Goal: Task Accomplishment & Management: Use online tool/utility

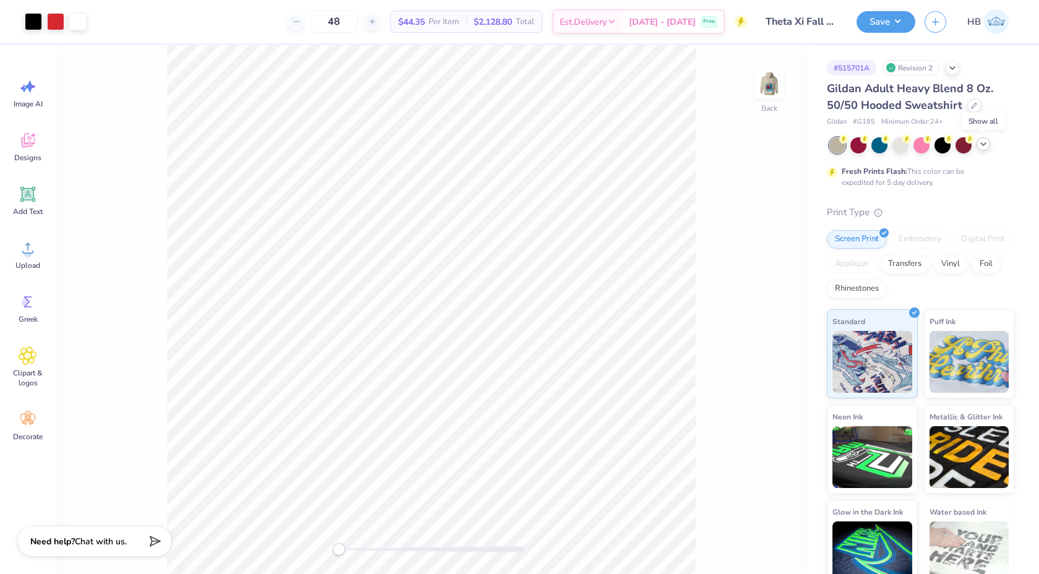
click at [989, 143] on div at bounding box center [984, 144] width 14 height 14
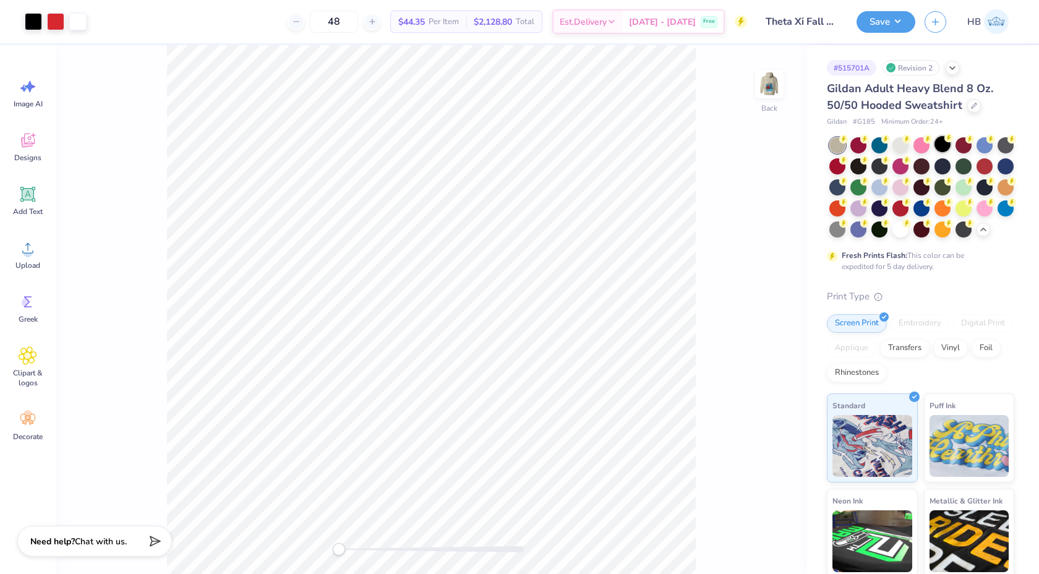
click at [948, 146] on div at bounding box center [943, 144] width 16 height 16
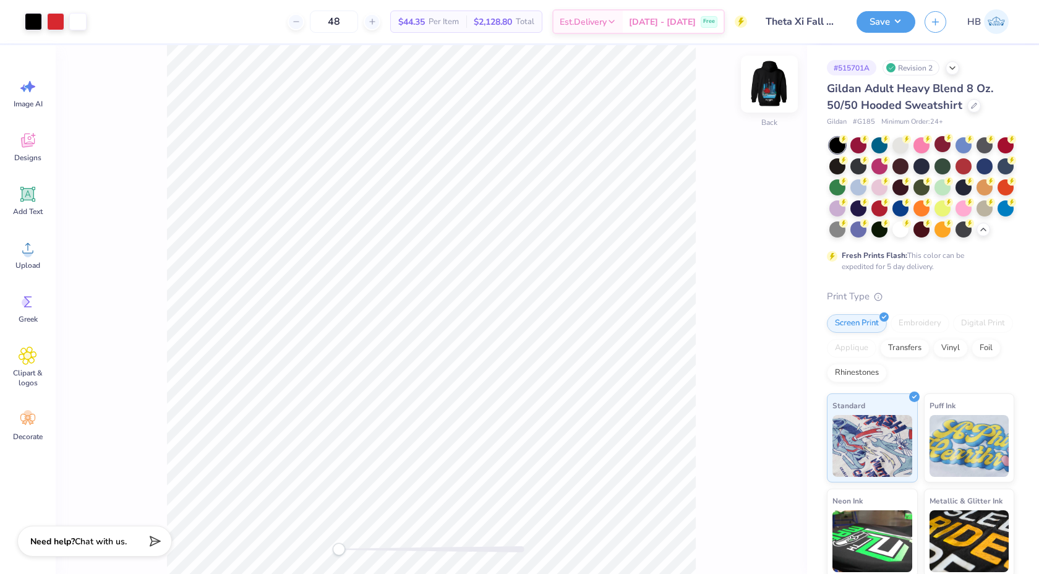
click at [775, 95] on img at bounding box center [769, 83] width 49 height 49
click at [31, 17] on div at bounding box center [33, 20] width 17 height 17
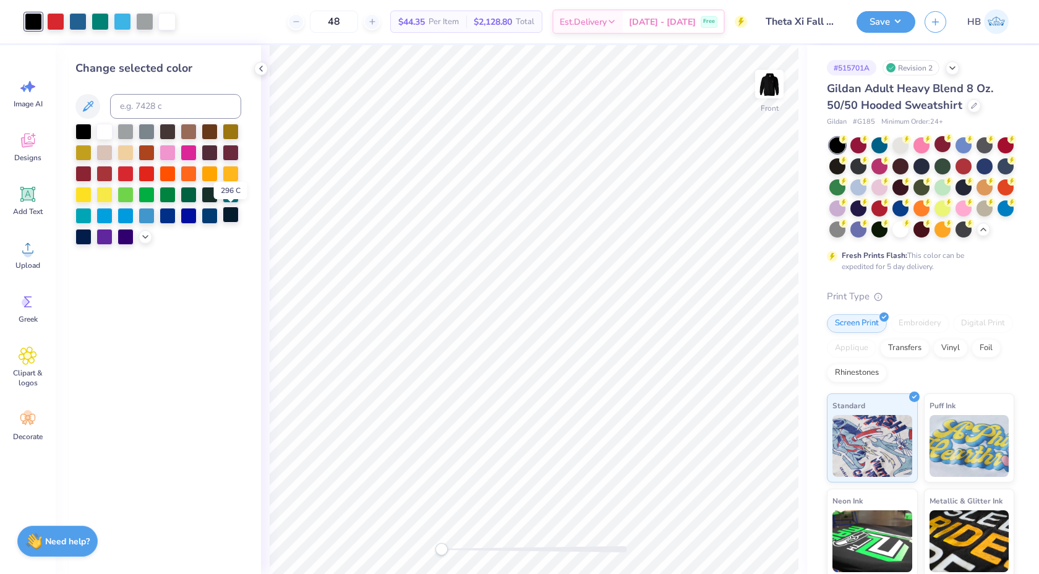
click at [230, 215] on div at bounding box center [231, 215] width 16 height 16
click at [960, 189] on div at bounding box center [964, 186] width 16 height 16
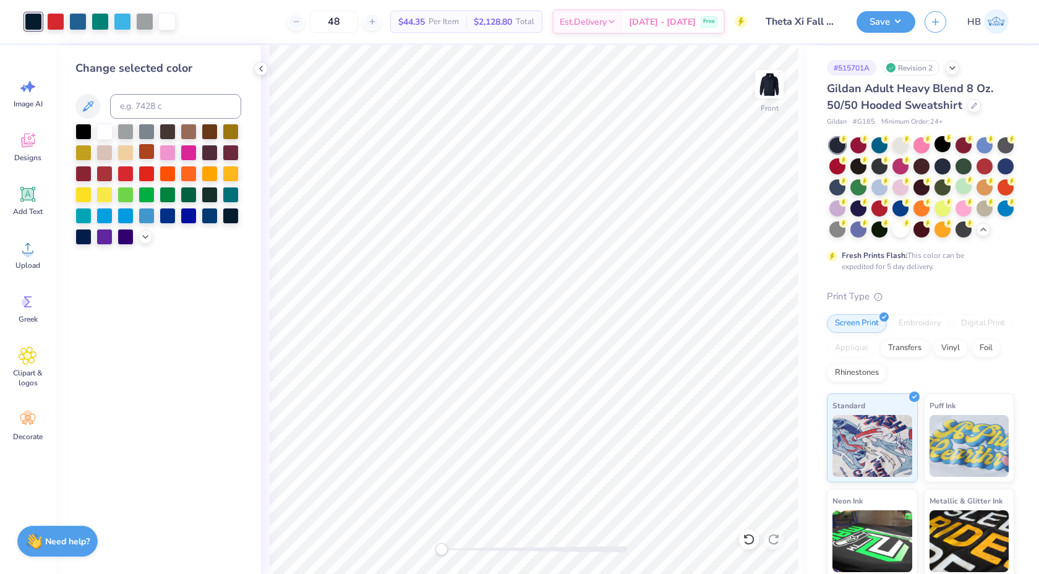
click at [155, 149] on div at bounding box center [147, 152] width 16 height 16
click at [755, 538] on div at bounding box center [749, 540] width 20 height 20
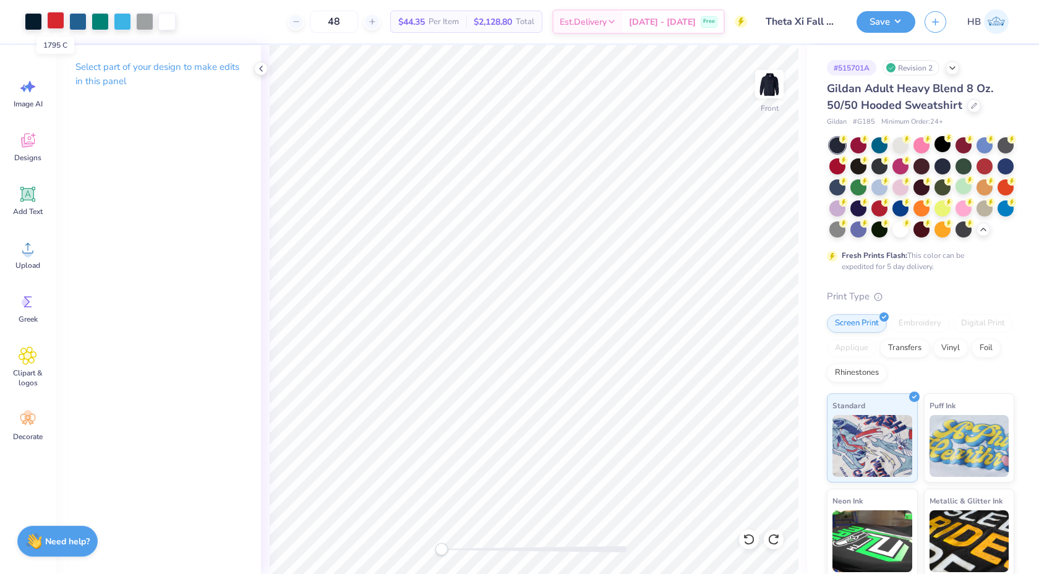
click at [58, 24] on div at bounding box center [55, 20] width 17 height 17
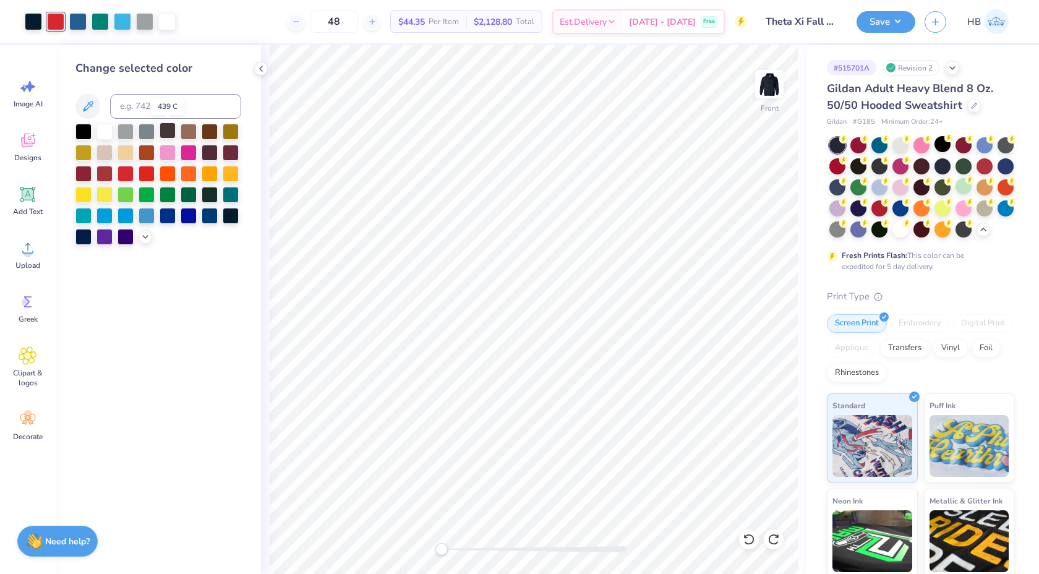
click at [170, 126] on div at bounding box center [168, 131] width 16 height 16
click at [191, 129] on div at bounding box center [189, 131] width 16 height 16
click at [199, 129] on div at bounding box center [158, 184] width 166 height 121
click at [205, 131] on div at bounding box center [210, 131] width 16 height 16
click at [210, 132] on div at bounding box center [210, 131] width 16 height 16
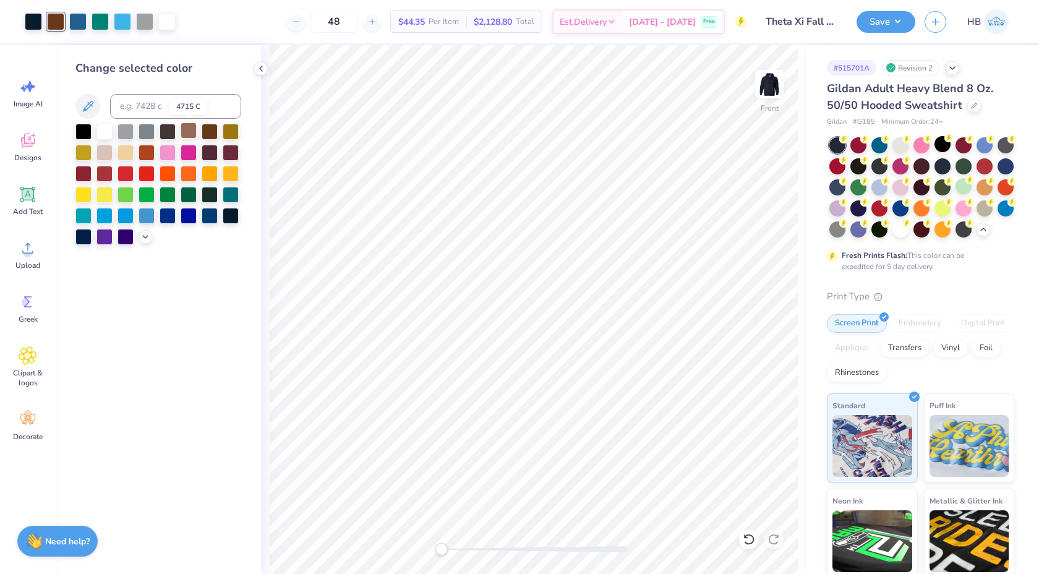
click at [189, 132] on div at bounding box center [189, 131] width 16 height 16
click at [147, 21] on div at bounding box center [144, 20] width 17 height 17
click at [105, 137] on div at bounding box center [105, 131] width 16 height 16
click at [746, 533] on icon at bounding box center [749, 539] width 12 height 12
click at [259, 66] on icon at bounding box center [261, 69] width 10 height 10
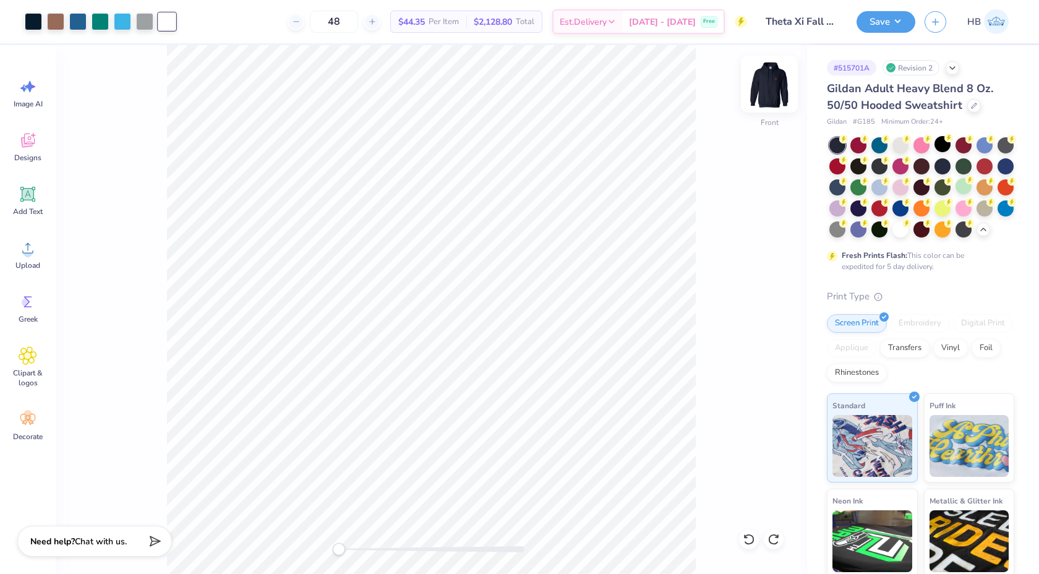
click at [768, 79] on img at bounding box center [769, 83] width 49 height 49
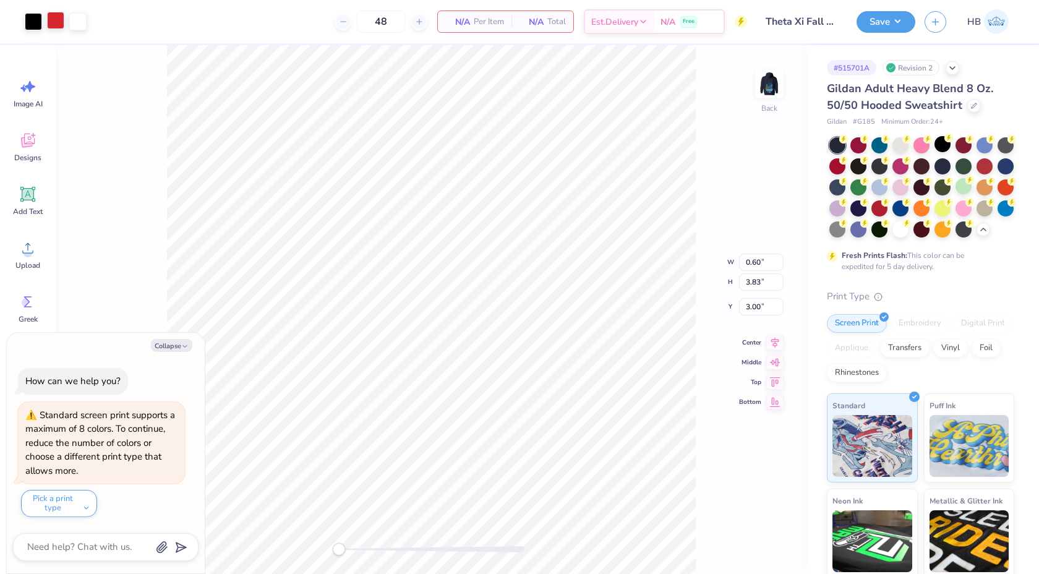
click at [59, 22] on div at bounding box center [55, 20] width 17 height 17
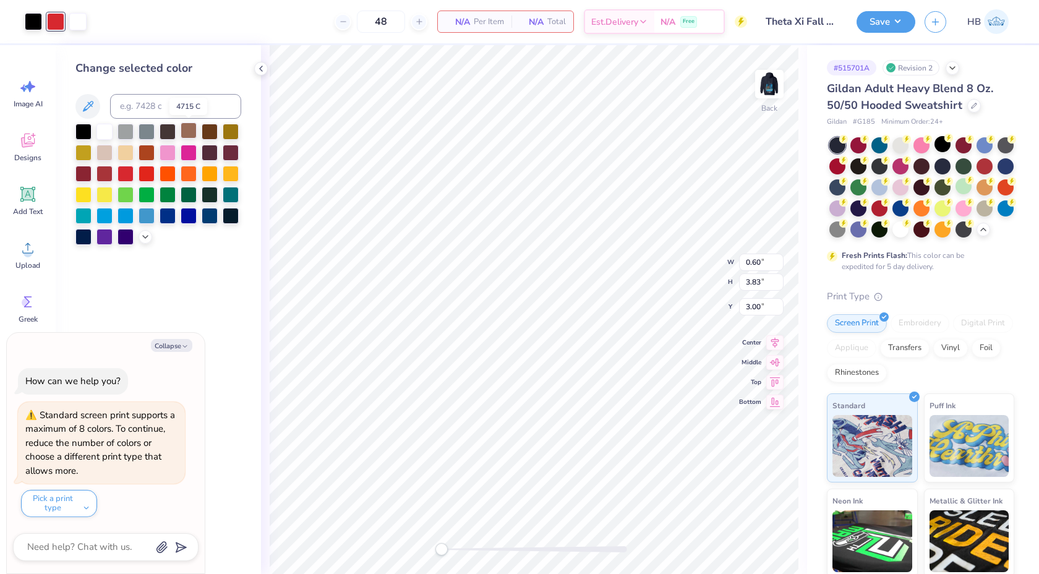
click at [184, 134] on div at bounding box center [189, 131] width 16 height 16
click at [260, 69] on polyline at bounding box center [261, 68] width 2 height 5
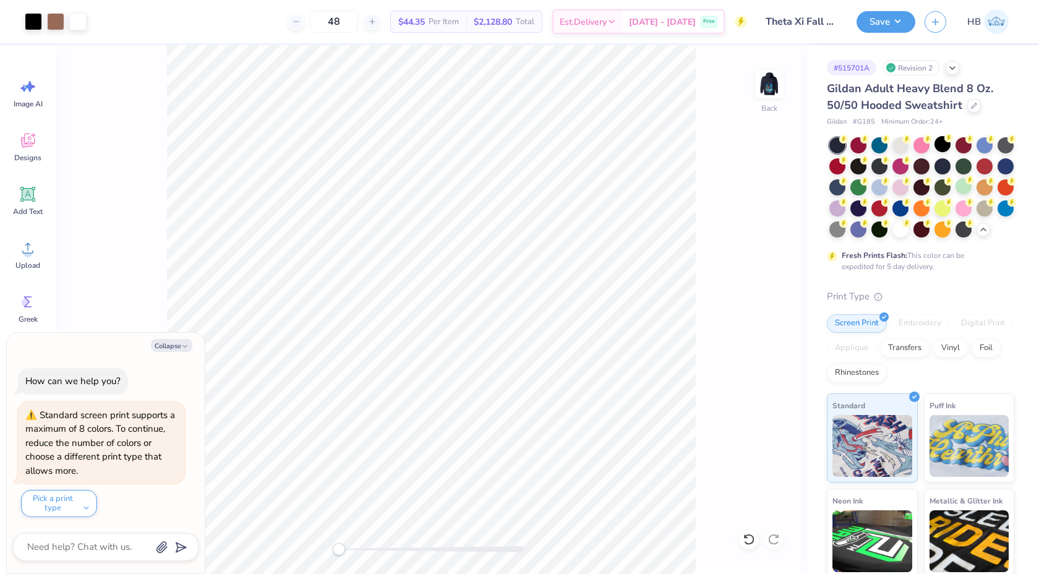
click at [23, 20] on div "Art colors" at bounding box center [43, 21] width 87 height 43
click at [30, 24] on div at bounding box center [33, 20] width 17 height 17
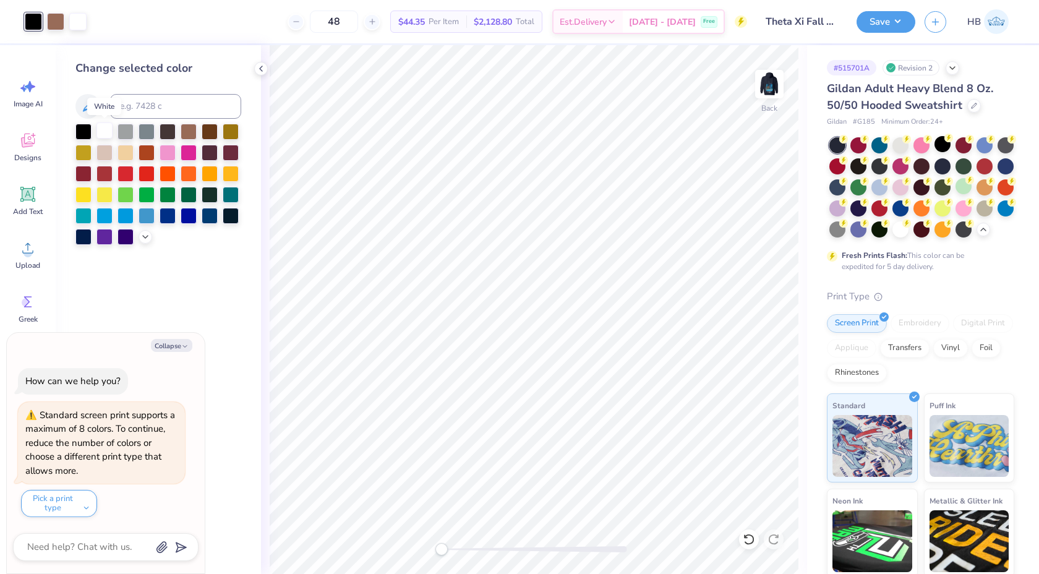
click at [105, 127] on div at bounding box center [105, 131] width 16 height 16
click at [742, 538] on div at bounding box center [749, 540] width 20 height 20
click at [504, 543] on div at bounding box center [535, 549] width 186 height 12
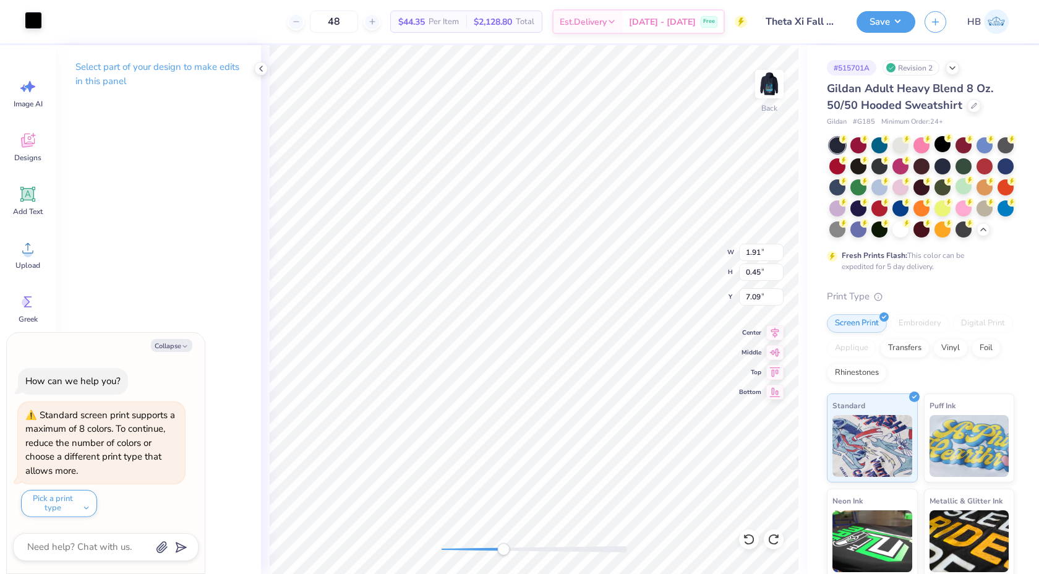
click at [40, 22] on div at bounding box center [33, 20] width 17 height 17
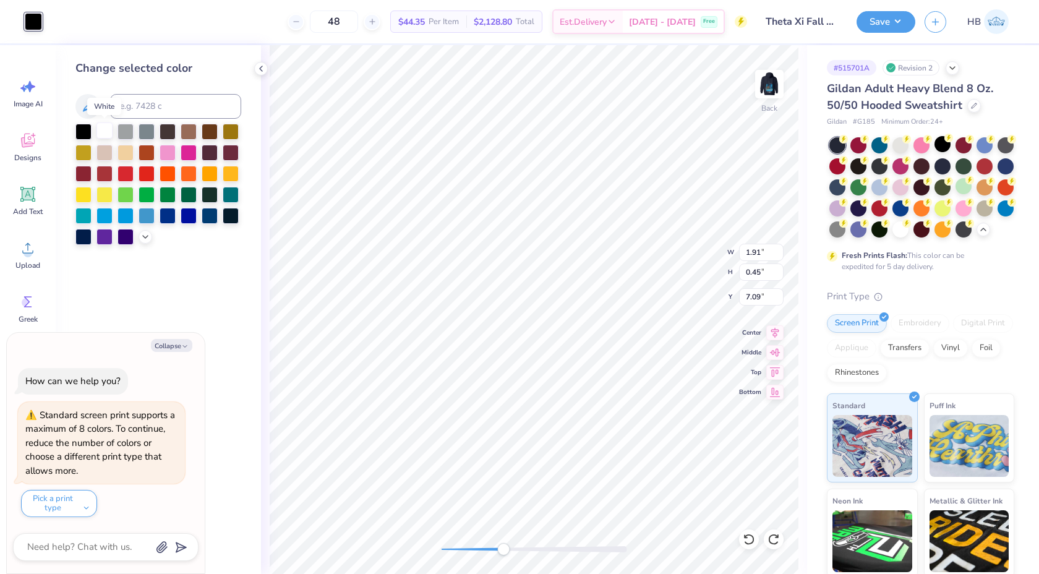
click at [103, 135] on div at bounding box center [105, 131] width 16 height 16
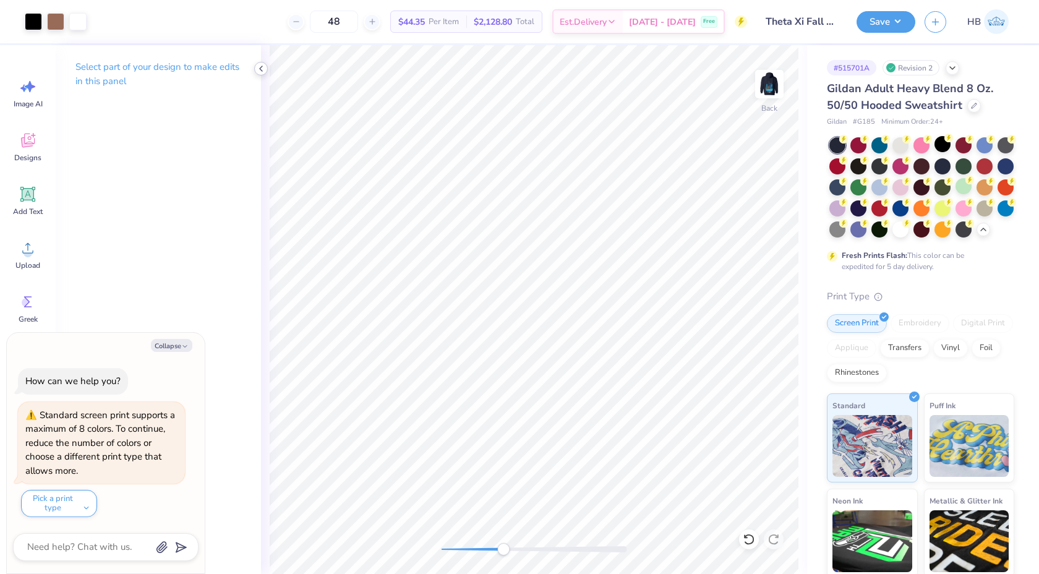
click at [264, 65] on icon at bounding box center [261, 69] width 10 height 10
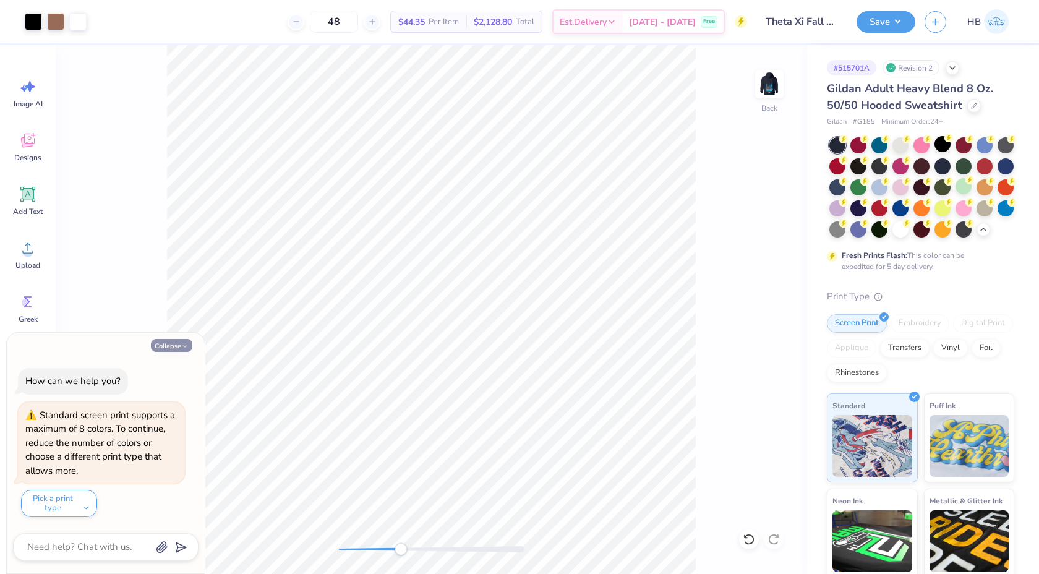
click at [176, 346] on button "Collapse" at bounding box center [171, 345] width 41 height 13
type textarea "x"
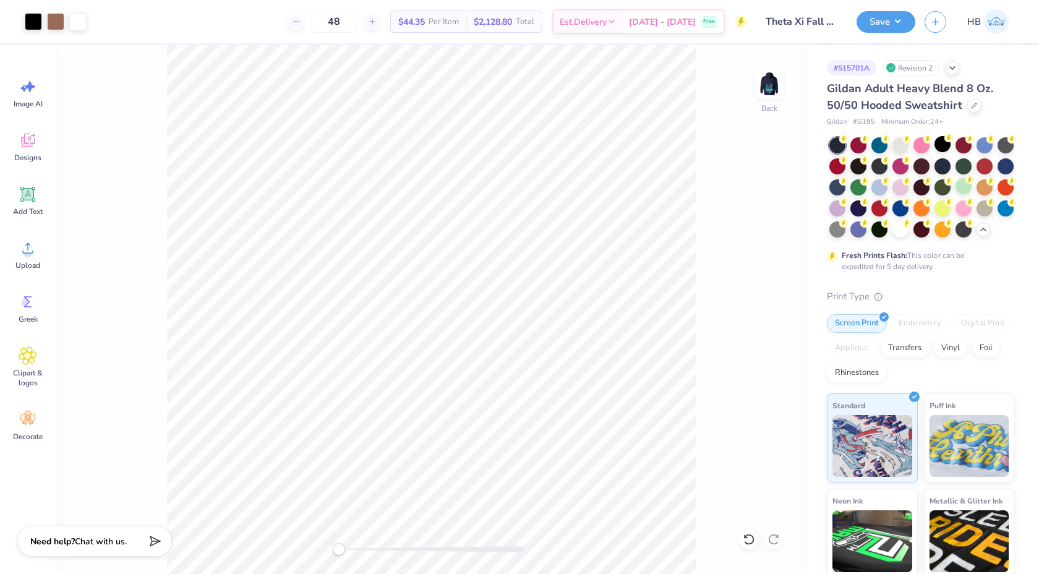
click at [310, 547] on div "Back" at bounding box center [432, 309] width 752 height 529
click at [760, 88] on img at bounding box center [769, 83] width 49 height 49
click at [75, 24] on div at bounding box center [77, 20] width 17 height 17
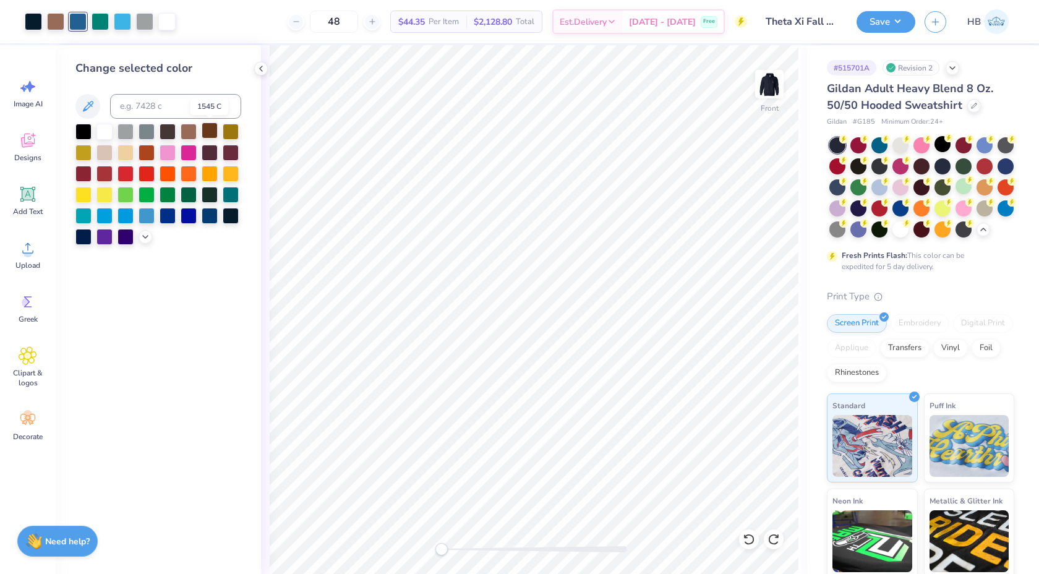
click at [209, 128] on div at bounding box center [210, 131] width 16 height 16
click at [745, 533] on div at bounding box center [749, 540] width 20 height 20
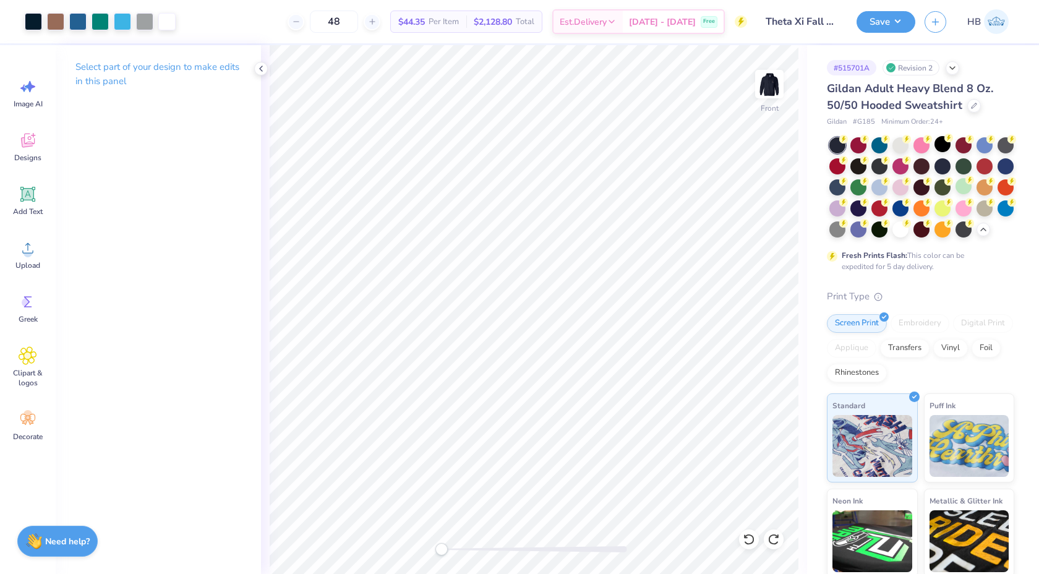
click at [259, 61] on div "Select part of your design to make edits in this panel" at bounding box center [158, 78] width 205 height 67
click at [259, 66] on icon at bounding box center [261, 69] width 10 height 10
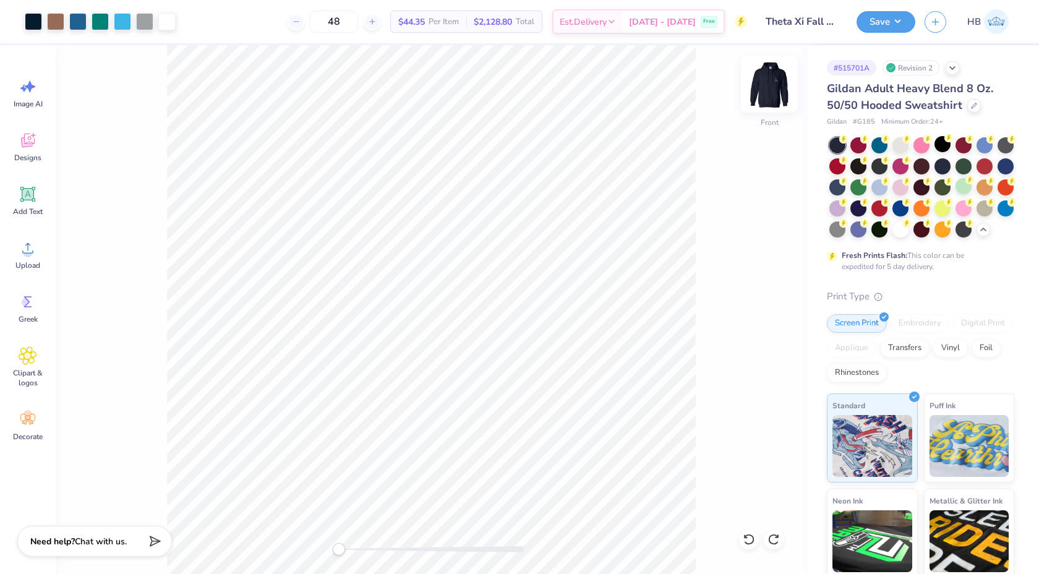
click at [763, 88] on img at bounding box center [769, 83] width 49 height 49
click at [878, 148] on div at bounding box center [880, 144] width 16 height 16
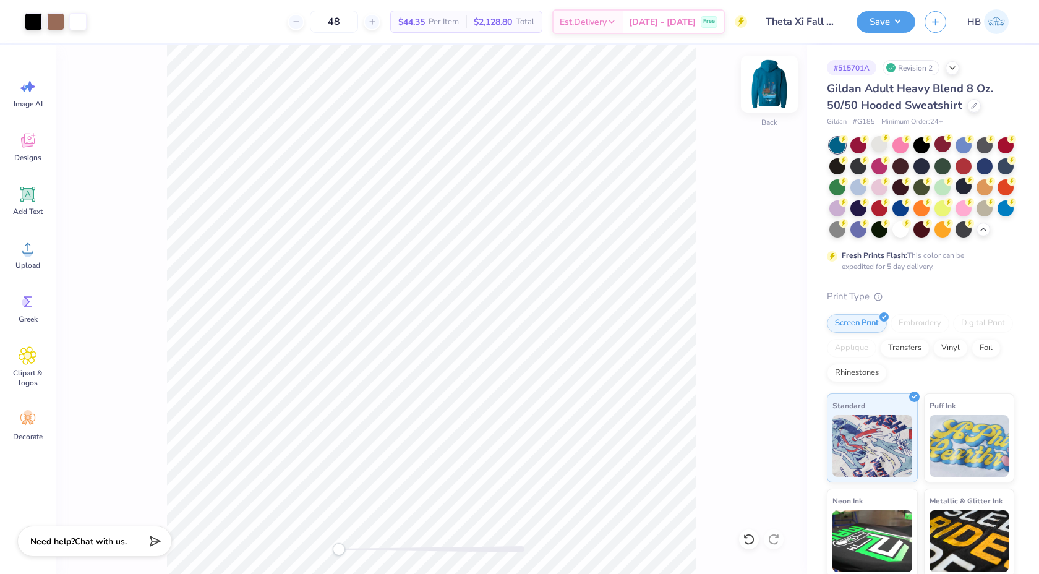
click at [775, 88] on img at bounding box center [769, 83] width 49 height 49
click at [866, 165] on div at bounding box center [859, 165] width 16 height 16
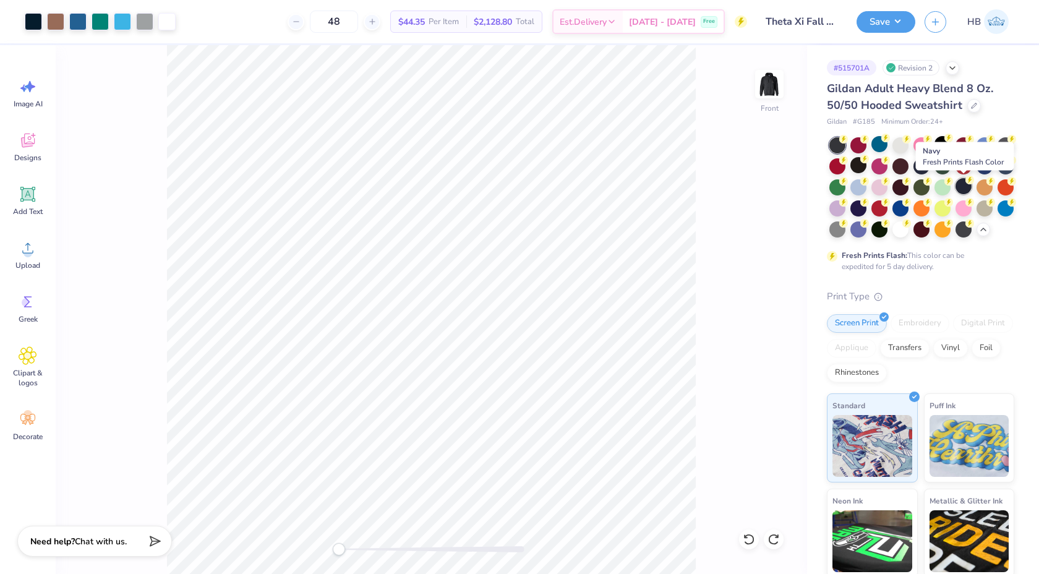
click at [965, 186] on div at bounding box center [964, 186] width 16 height 16
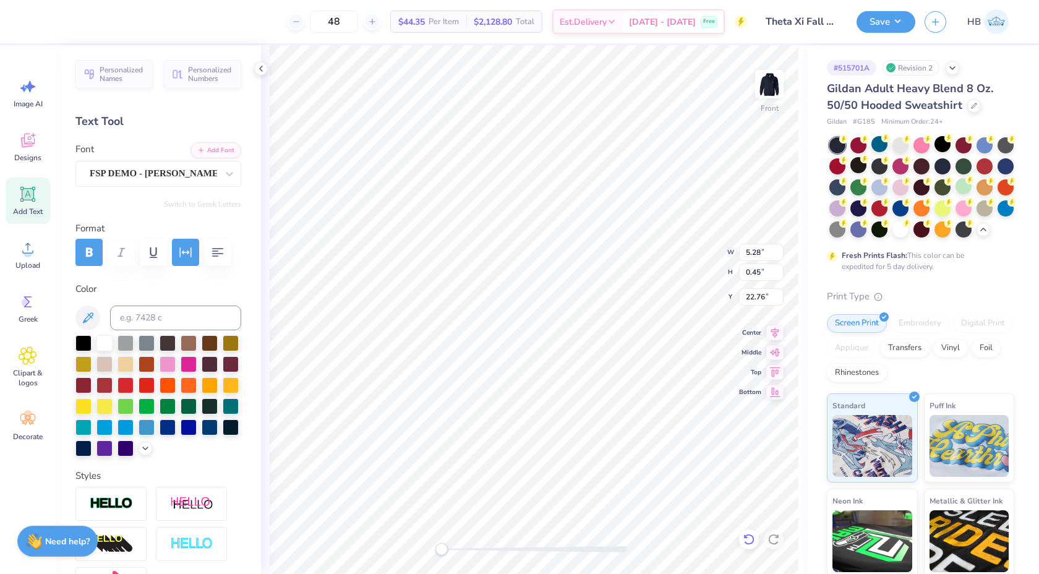
click at [746, 535] on icon at bounding box center [749, 539] width 12 height 12
click at [260, 71] on icon at bounding box center [261, 69] width 10 height 10
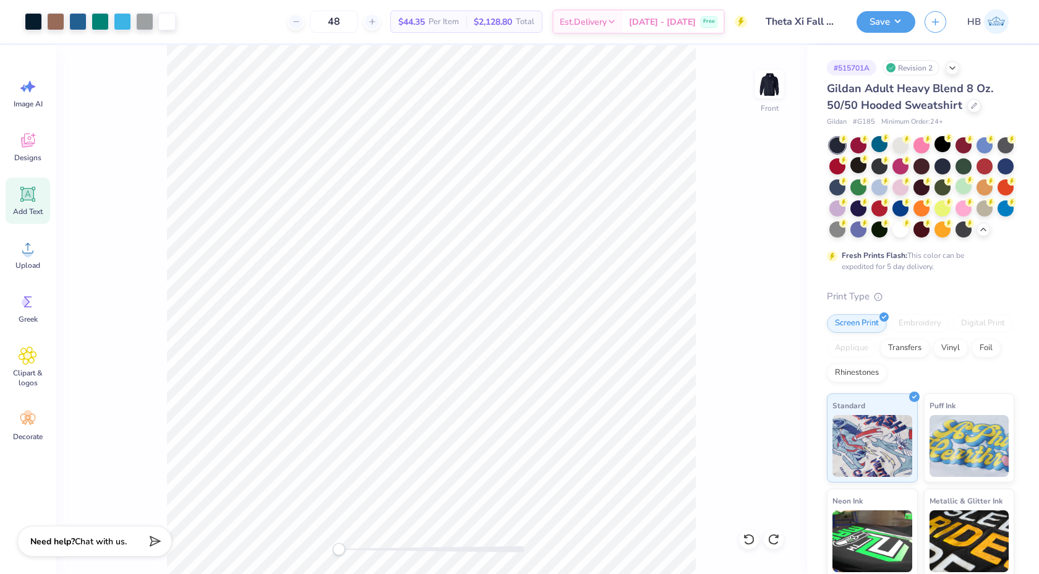
click at [713, 411] on div "Front" at bounding box center [432, 309] width 752 height 529
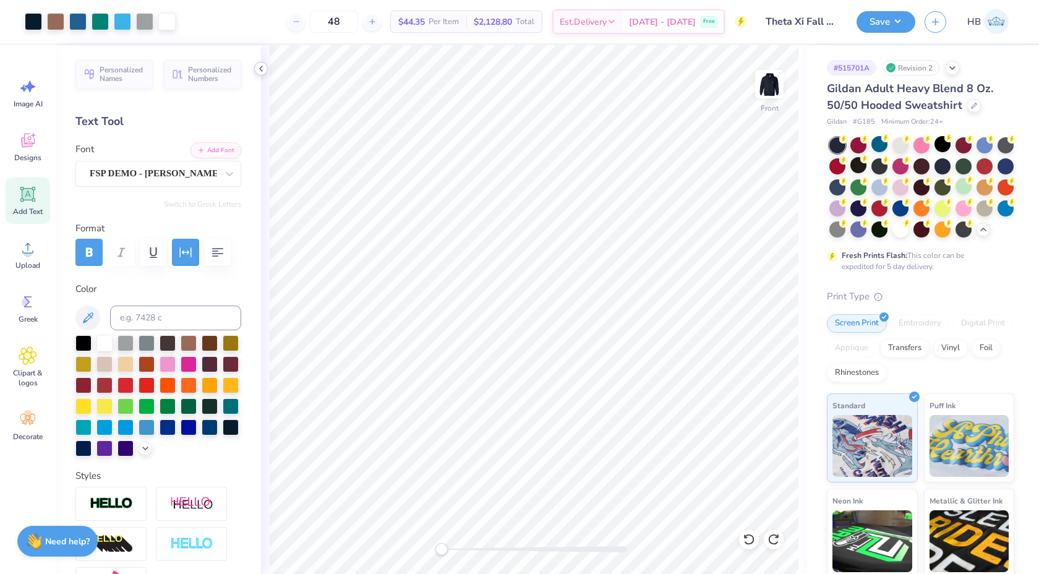
click at [264, 67] on icon at bounding box center [261, 69] width 10 height 10
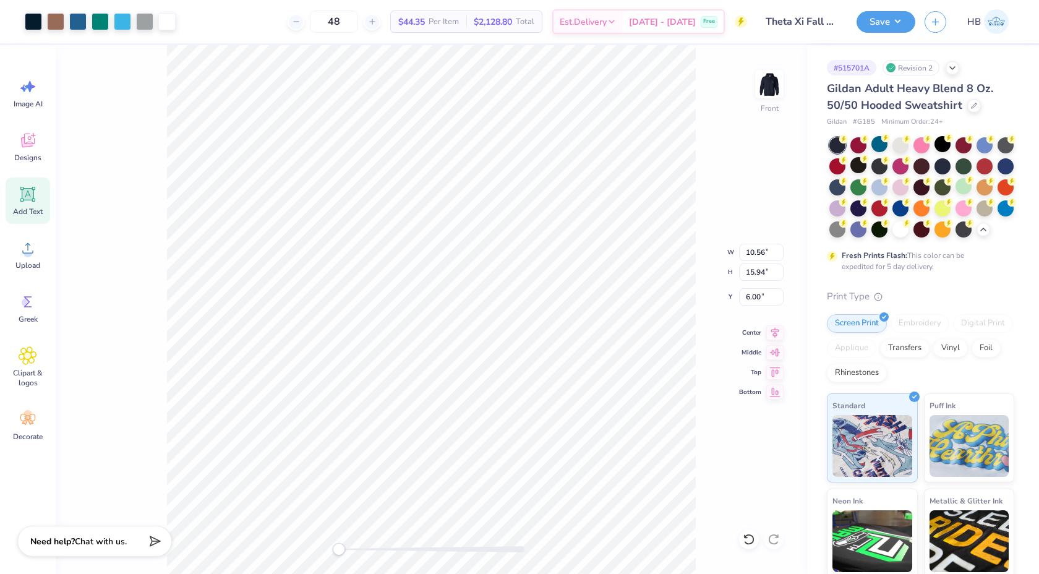
type input "6.00"
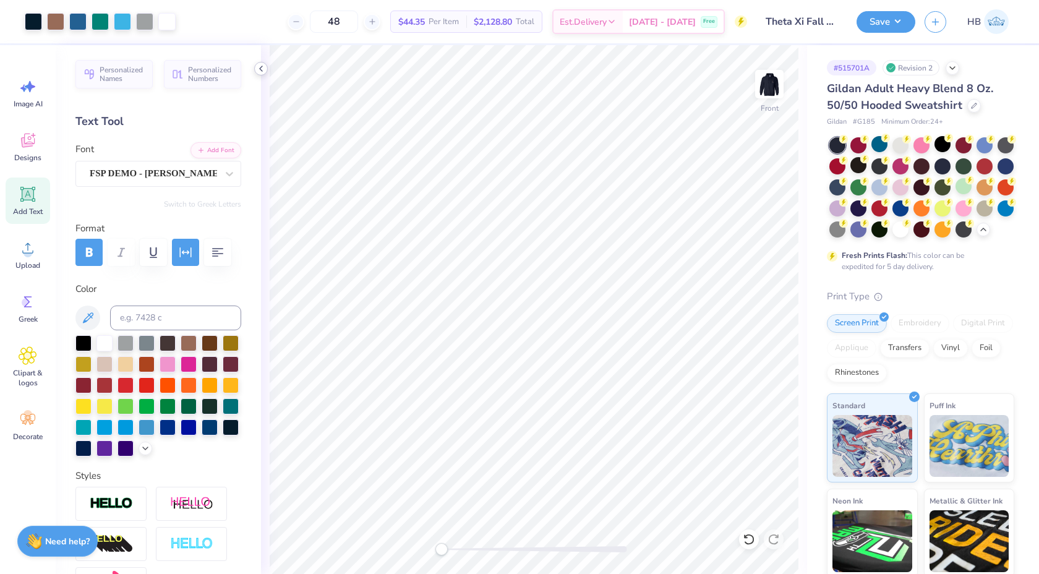
click at [262, 69] on icon at bounding box center [261, 69] width 10 height 10
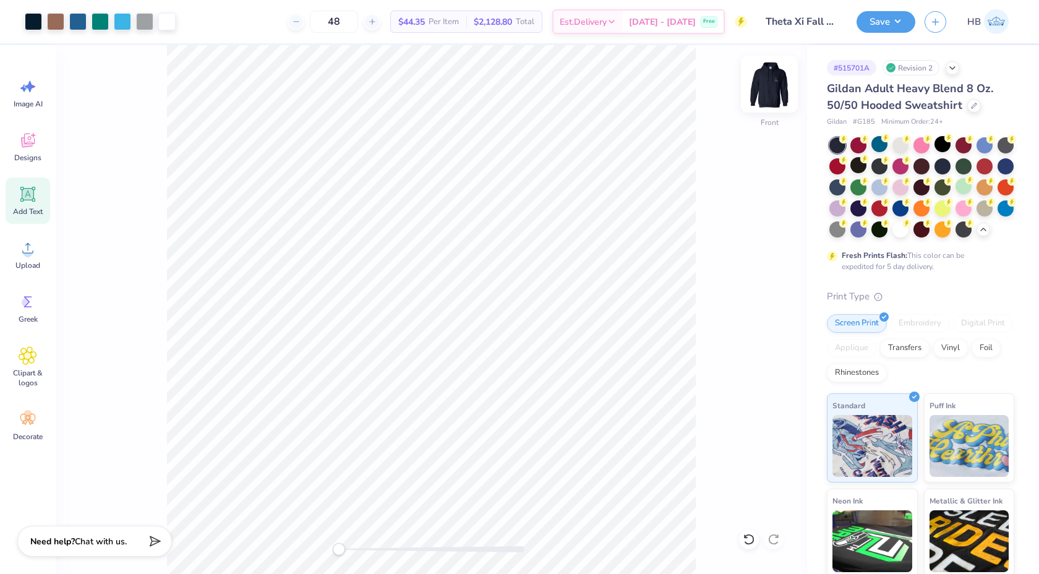
click at [774, 79] on img at bounding box center [769, 83] width 49 height 49
click at [762, 92] on img at bounding box center [769, 83] width 49 height 49
click at [898, 28] on button "Save" at bounding box center [886, 20] width 59 height 22
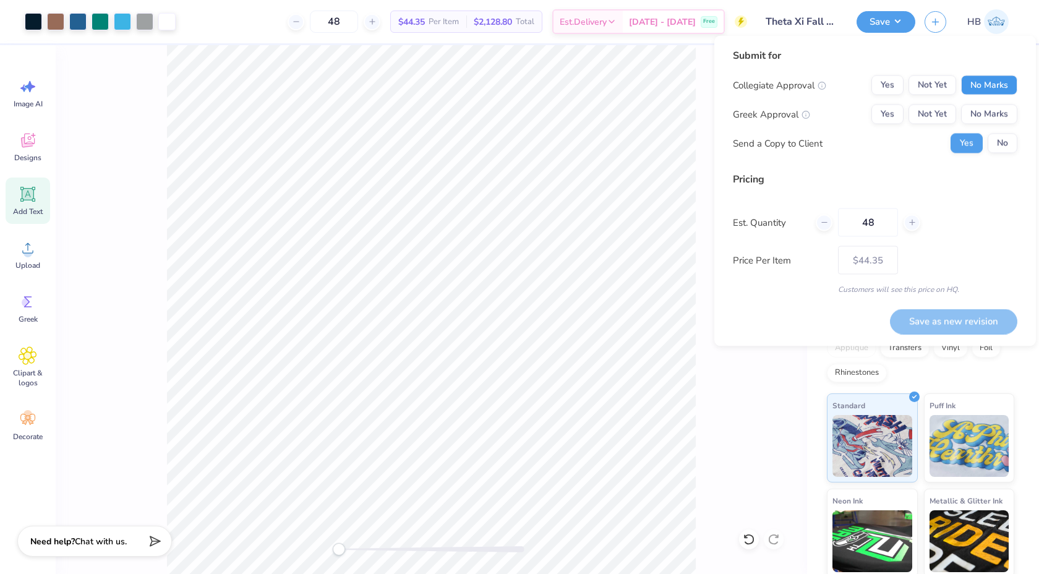
click at [987, 84] on button "No Marks" at bounding box center [989, 85] width 56 height 20
click at [940, 114] on button "Not Yet" at bounding box center [933, 115] width 48 height 20
click at [1000, 148] on button "No" at bounding box center [1003, 144] width 30 height 20
click at [949, 319] on button "Save as new revision" at bounding box center [953, 321] width 127 height 25
type input "$44.35"
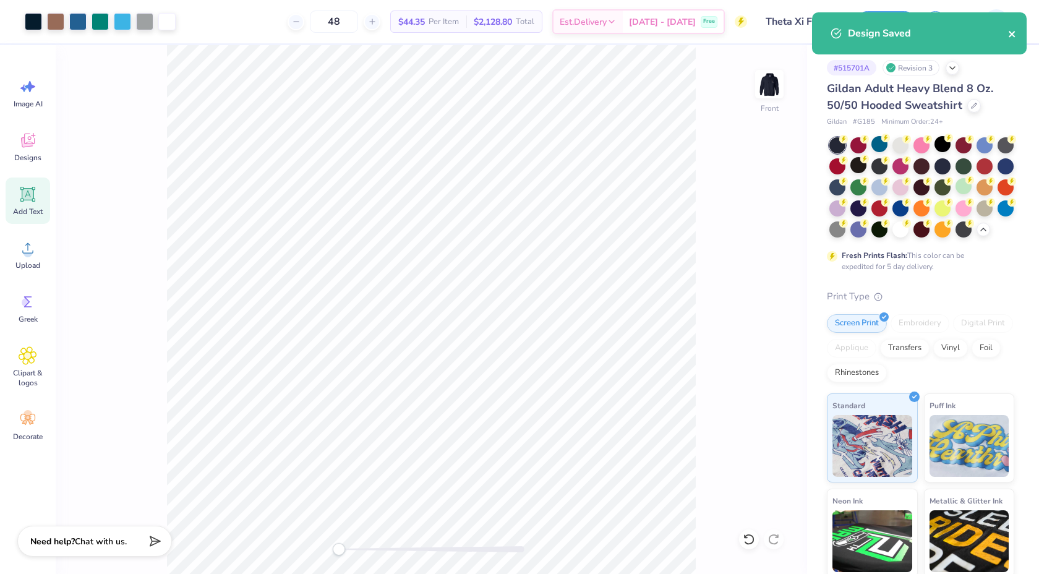
click at [1014, 36] on icon "close" at bounding box center [1012, 34] width 6 height 6
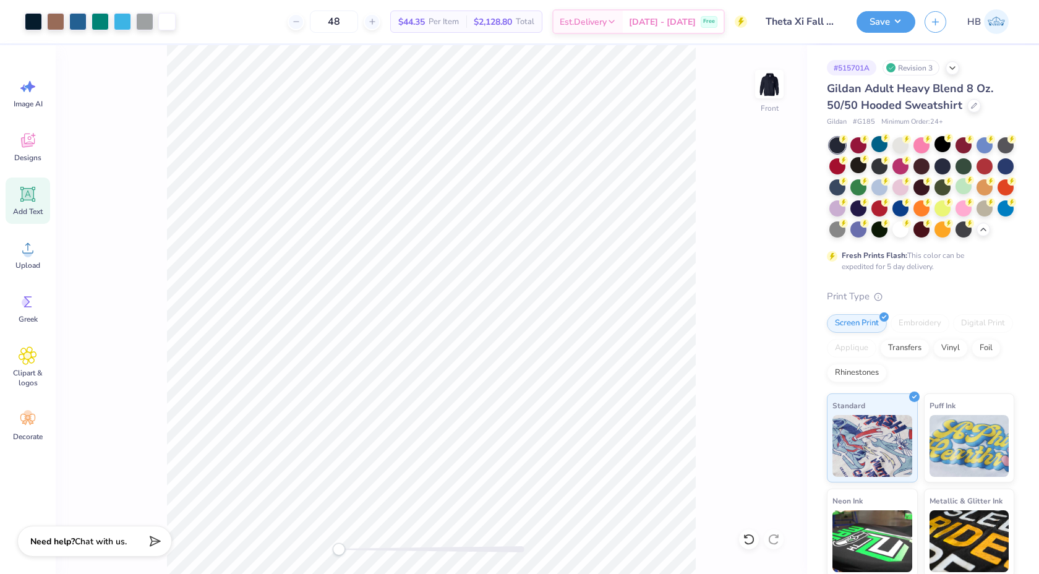
click at [995, 22] on img at bounding box center [996, 21] width 25 height 25
click at [997, 22] on img at bounding box center [996, 21] width 25 height 25
click at [729, 261] on div "Front" at bounding box center [432, 309] width 752 height 529
click at [699, 262] on div "Front" at bounding box center [432, 309] width 752 height 529
click at [763, 101] on img at bounding box center [769, 83] width 49 height 49
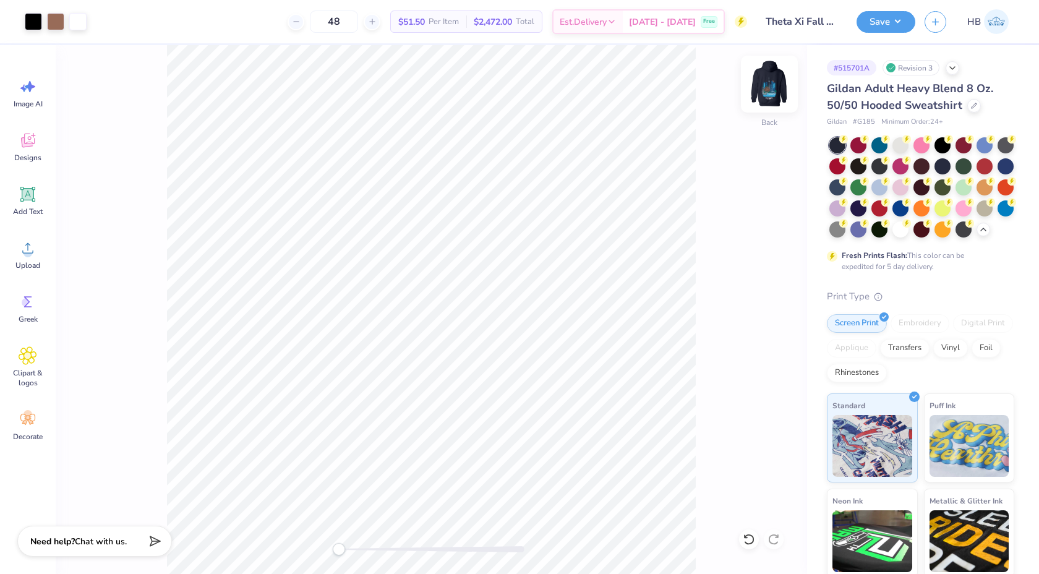
click at [766, 98] on img at bounding box center [769, 83] width 49 height 49
click at [718, 231] on div "Front" at bounding box center [432, 309] width 752 height 529
click at [145, 22] on div at bounding box center [144, 20] width 17 height 17
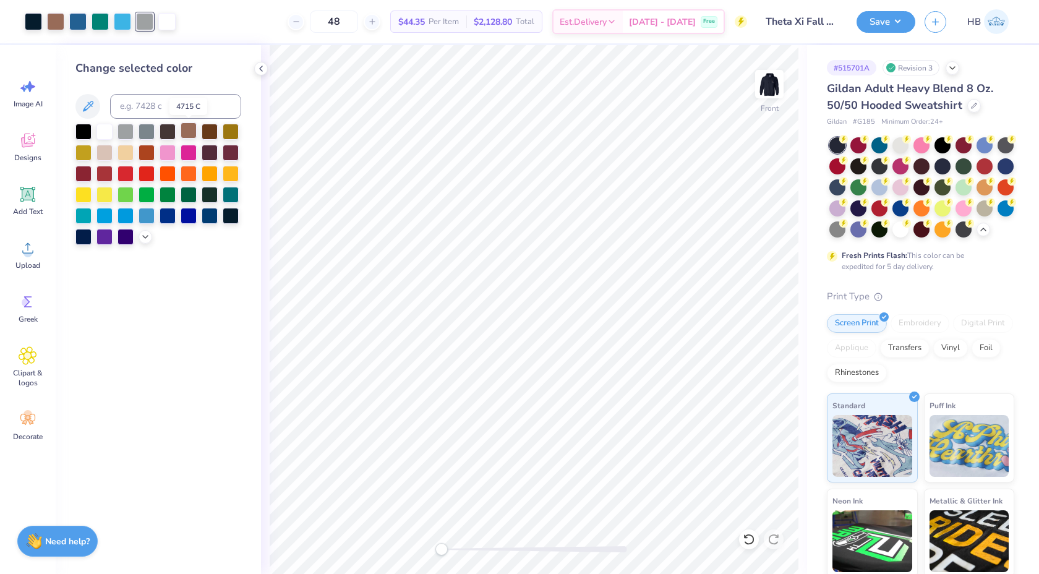
click at [194, 132] on div at bounding box center [189, 131] width 16 height 16
click at [129, 131] on div at bounding box center [126, 131] width 16 height 16
click at [750, 536] on icon at bounding box center [749, 539] width 12 height 12
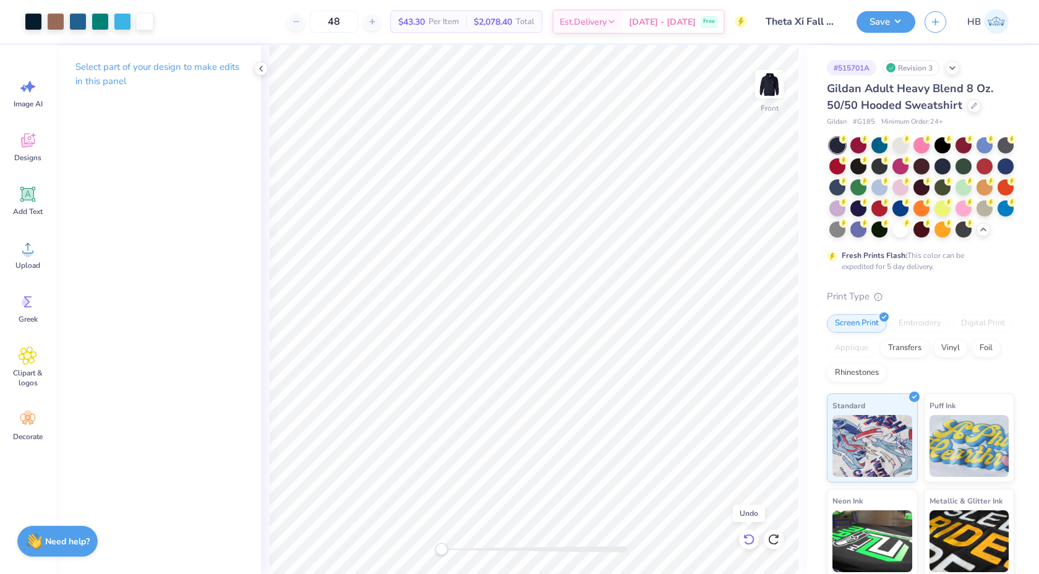
click at [750, 536] on icon at bounding box center [749, 539] width 12 height 12
click at [258, 67] on icon at bounding box center [261, 69] width 10 height 10
